Goal: Transaction & Acquisition: Download file/media

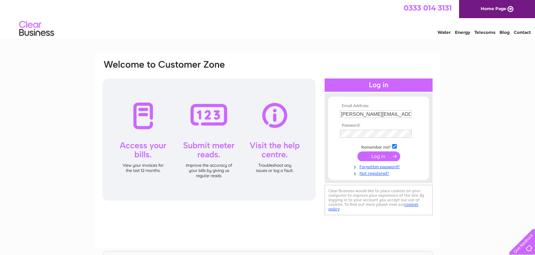
click at [384, 157] on input "submit" at bounding box center [378, 156] width 43 height 10
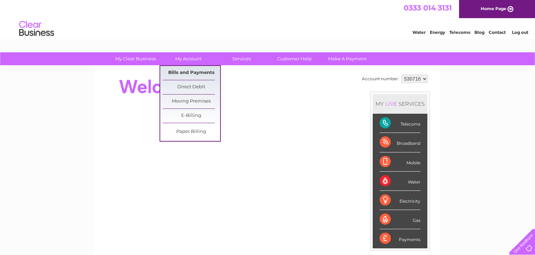
click at [191, 73] on link "Bills and Payments" at bounding box center [191, 73] width 57 height 14
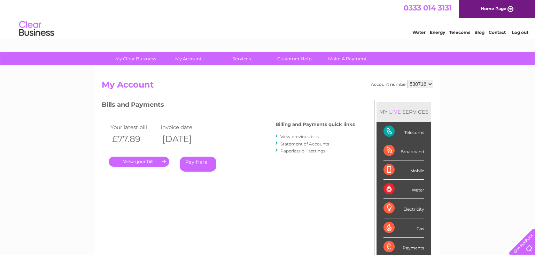
click at [141, 162] on link "." at bounding box center [139, 161] width 61 height 10
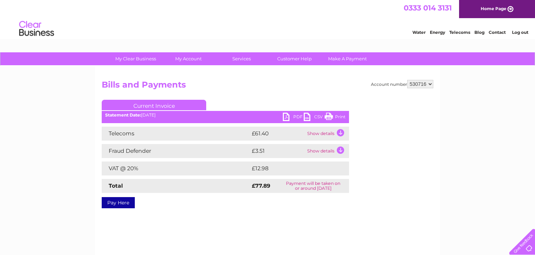
click at [288, 116] on link "PDF" at bounding box center [293, 117] width 21 height 10
